Goal: Task Accomplishment & Management: Use online tool/utility

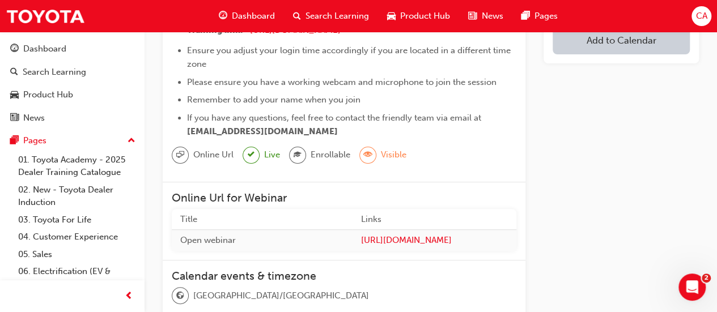
scroll to position [57, 0]
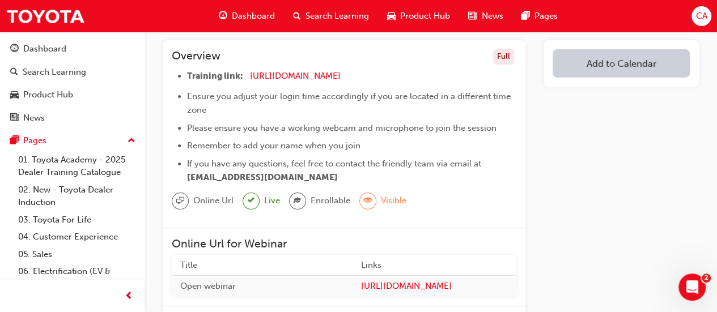
click at [645, 67] on button "Add to Calendar" at bounding box center [620, 63] width 137 height 28
click at [599, 107] on button "[DOMAIN_NAME]" at bounding box center [621, 100] width 77 height 22
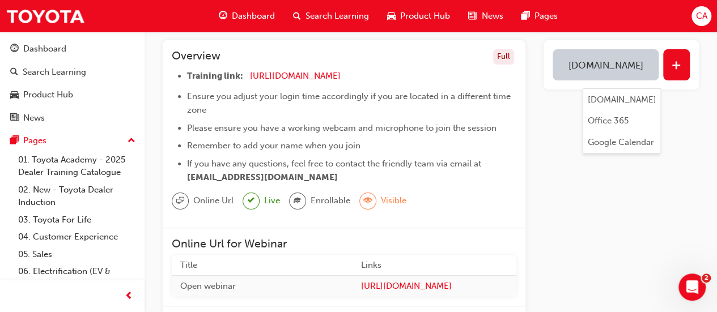
click at [605, 63] on button "[DOMAIN_NAME]" at bounding box center [605, 64] width 106 height 31
click at [603, 70] on button "[DOMAIN_NAME]" at bounding box center [605, 64] width 106 height 31
click at [623, 100] on div "[DOMAIN_NAME]" at bounding box center [622, 102] width 69 height 13
click at [680, 62] on button "button" at bounding box center [676, 64] width 27 height 31
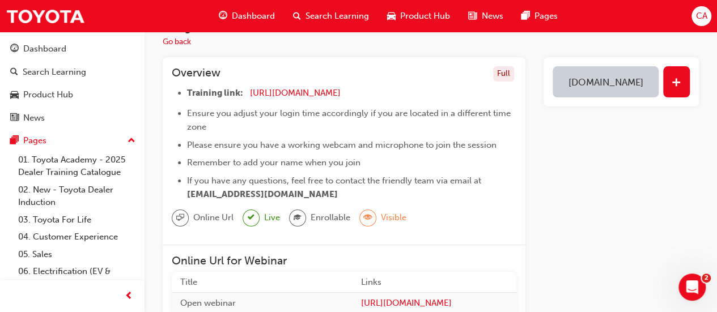
scroll to position [0, 0]
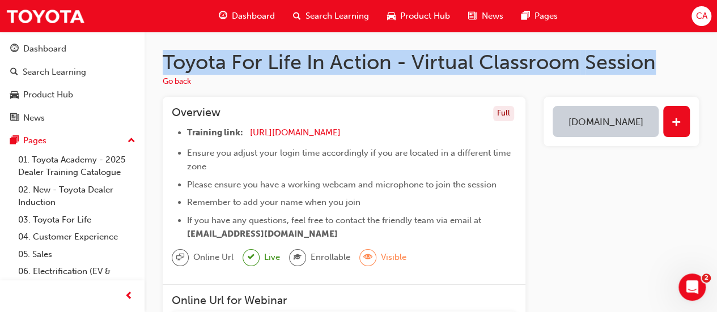
drag, startPoint x: 662, startPoint y: 61, endPoint x: 161, endPoint y: 53, distance: 501.5
copy h1 "Toyota For Life In Action - Virtual Classroom Session"
